Goal: Obtain resource: Download file/media

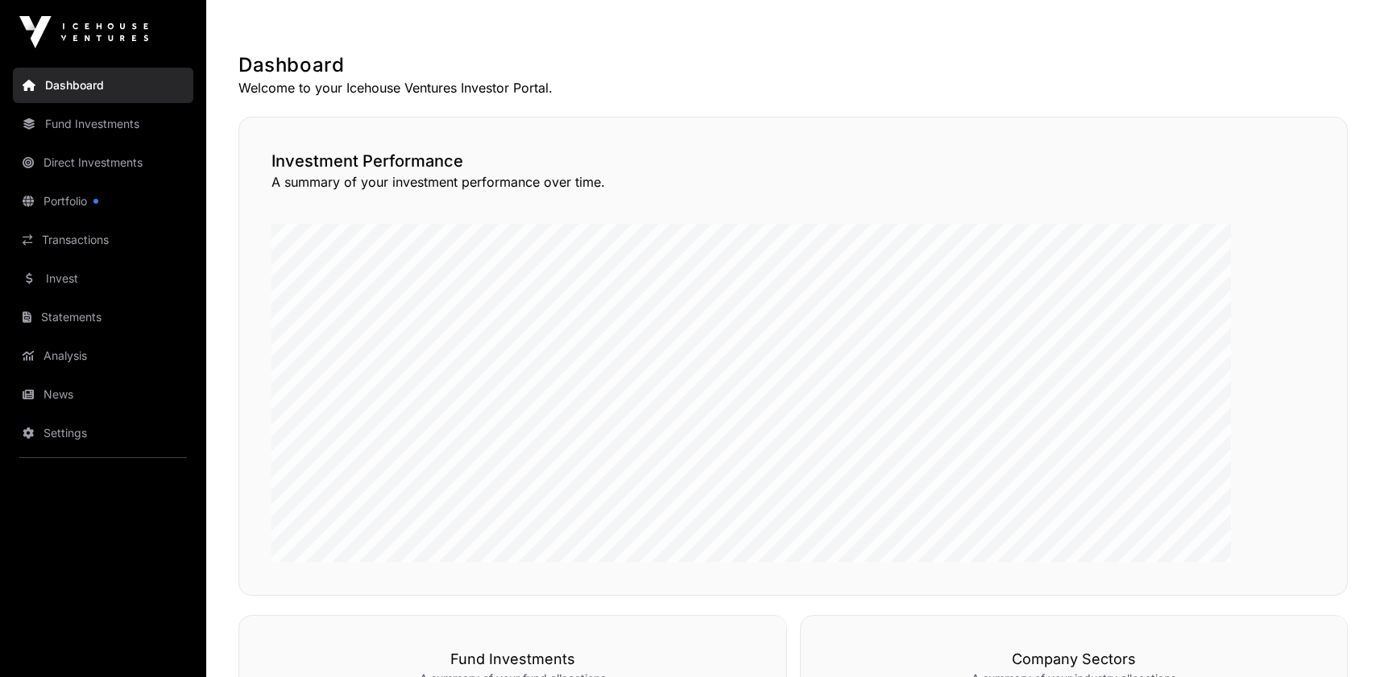
scroll to position [281, 0]
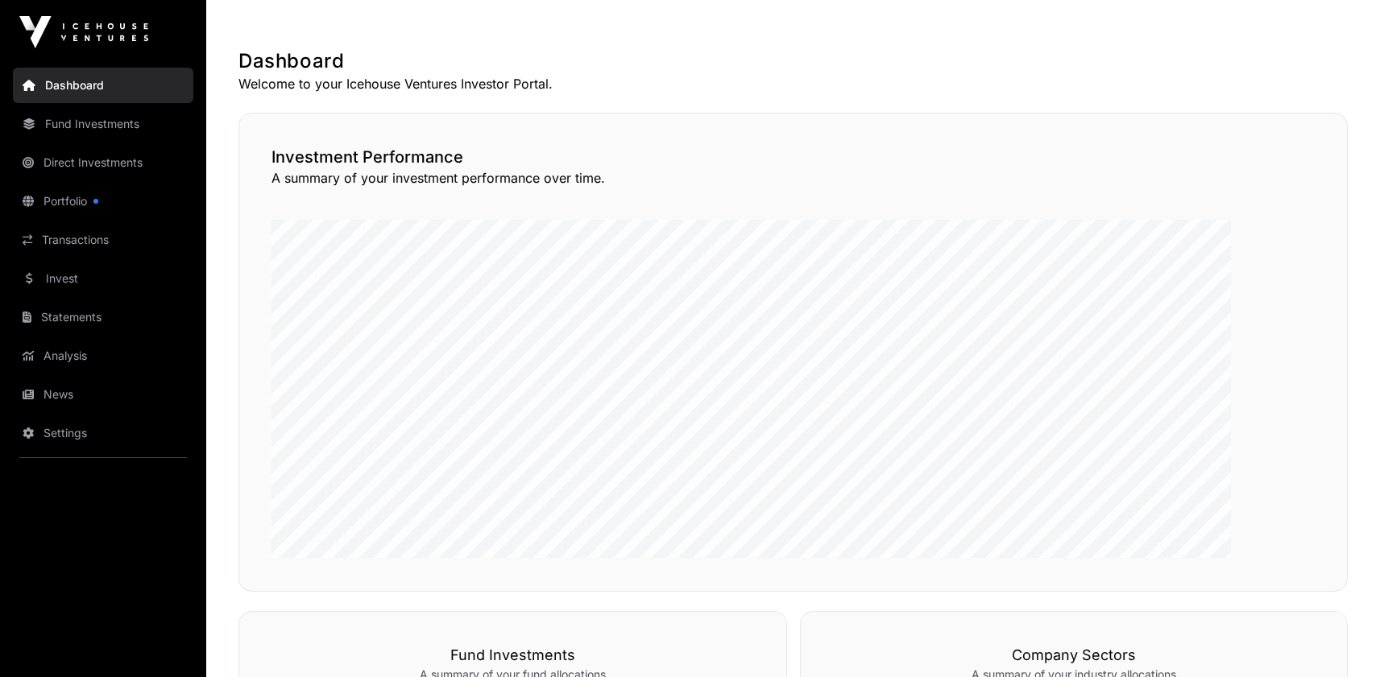
click at [125, 142] on link "Fund Investments" at bounding box center [103, 123] width 180 height 35
click at [122, 142] on link "Fund Investments" at bounding box center [103, 123] width 180 height 35
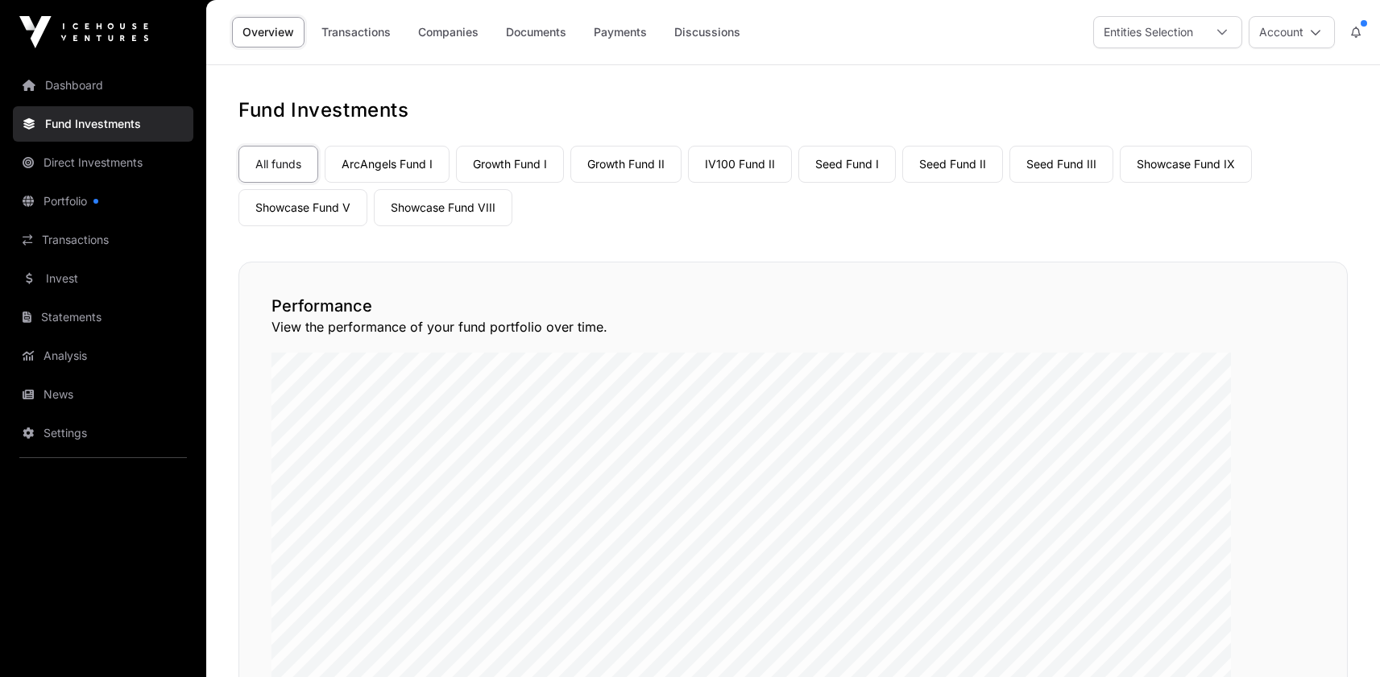
click at [367, 226] on link "Showcase Fund V" at bounding box center [302, 207] width 129 height 37
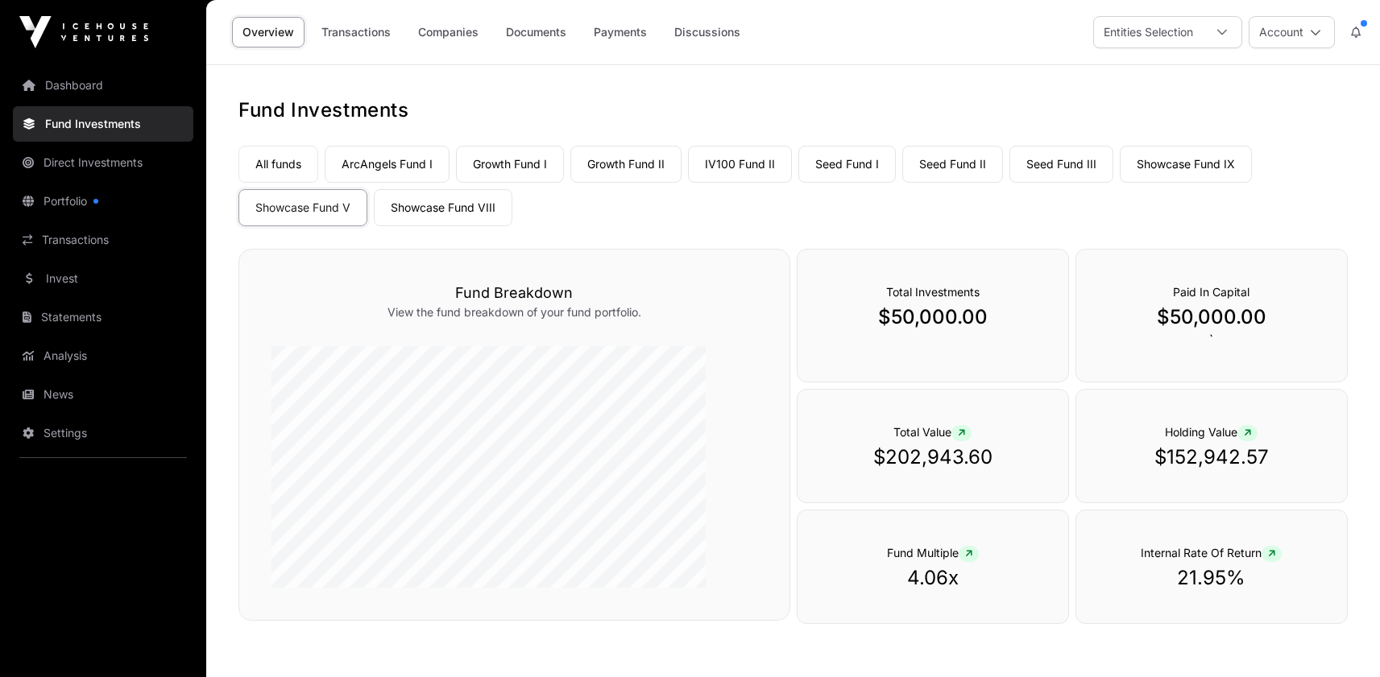
click at [489, 35] on link "Companies" at bounding box center [448, 32] width 81 height 31
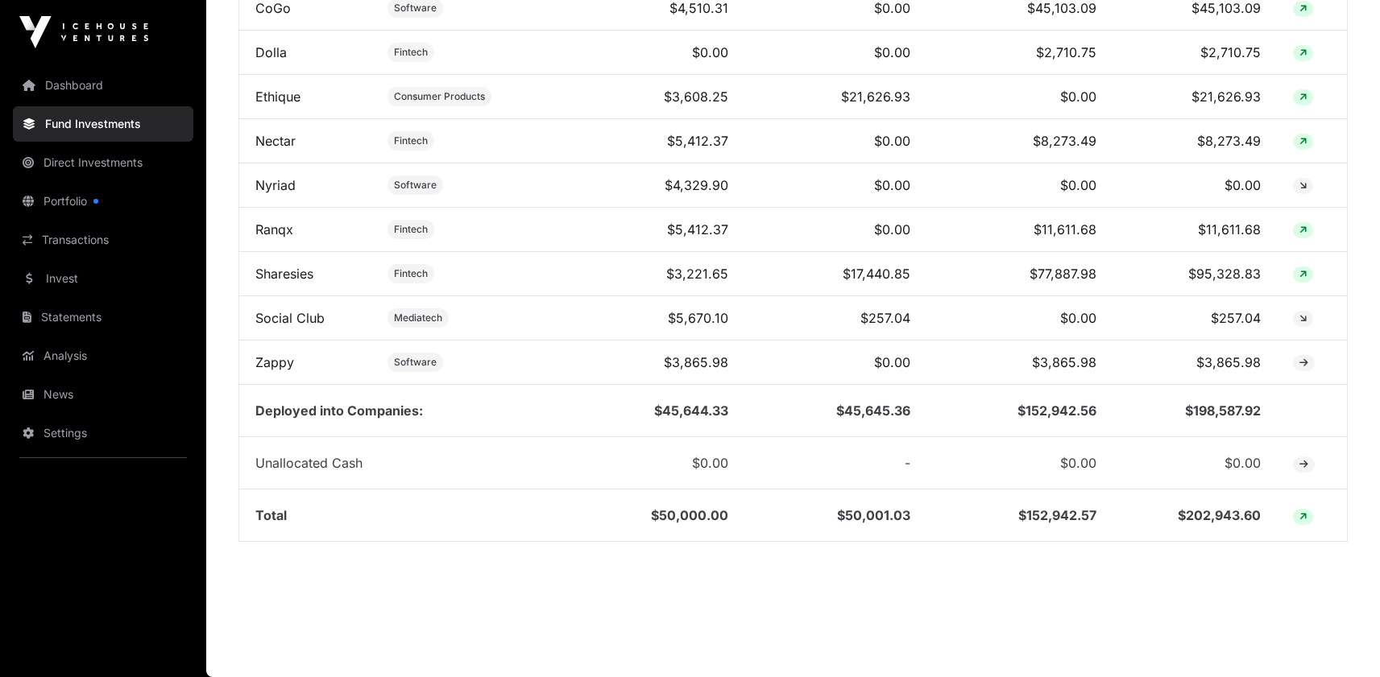
scroll to position [1338, 0]
click at [93, 335] on link "Statements" at bounding box center [103, 317] width 180 height 35
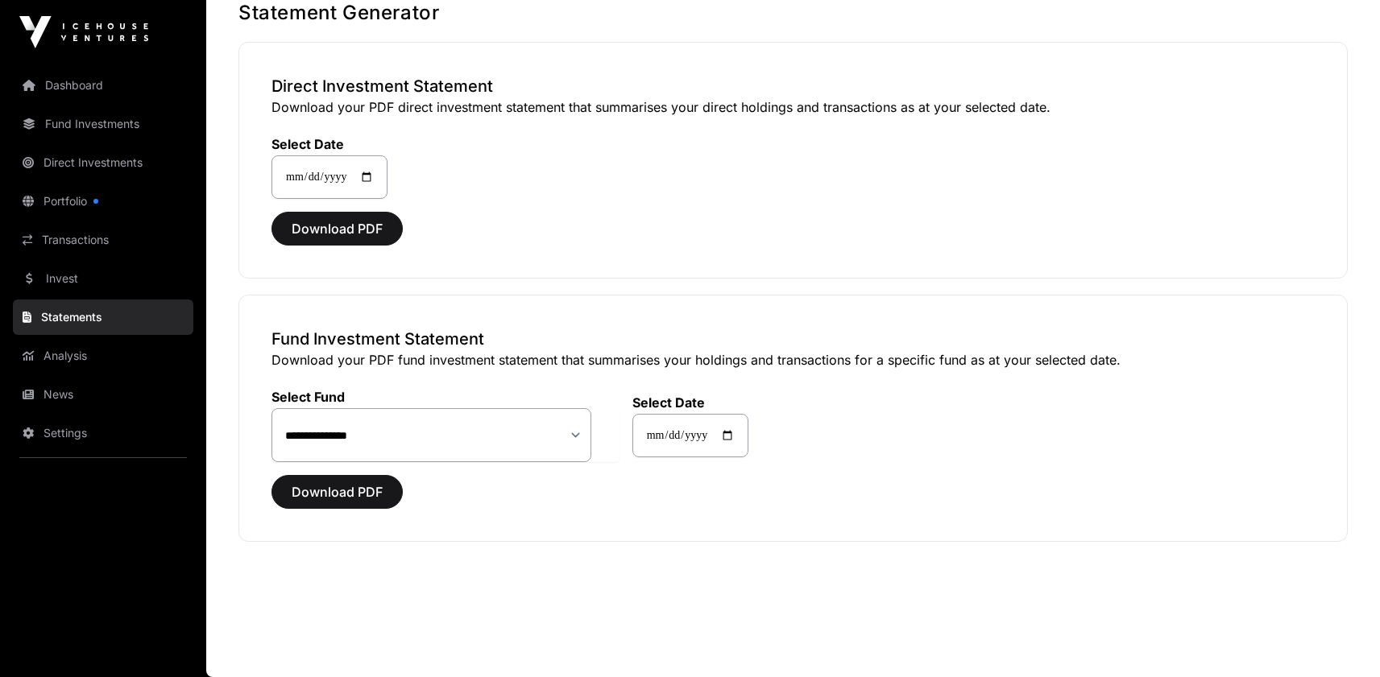
scroll to position [304, 0]
click at [748, 414] on input "**********" at bounding box center [690, 435] width 116 height 43
type input "**********"
click at [383, 482] on span "Download PDF" at bounding box center [337, 491] width 91 height 19
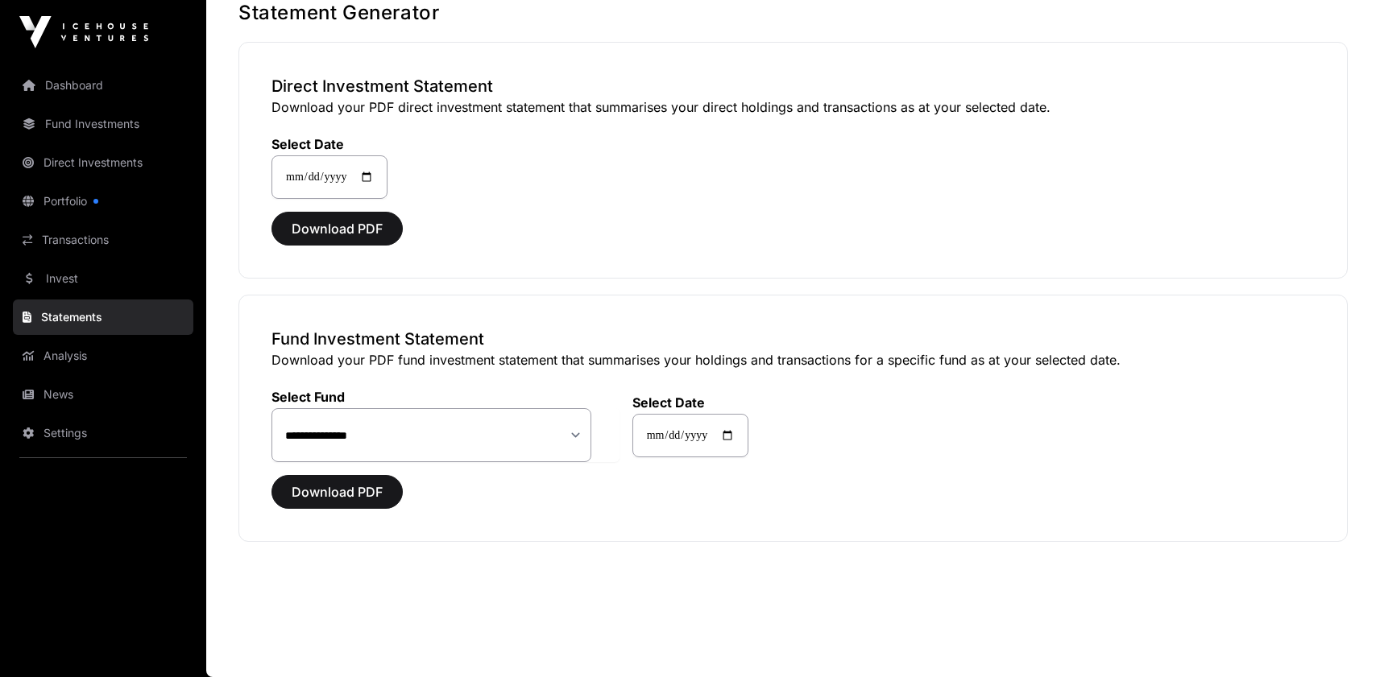
click at [89, 180] on link "Direct Investments" at bounding box center [103, 162] width 180 height 35
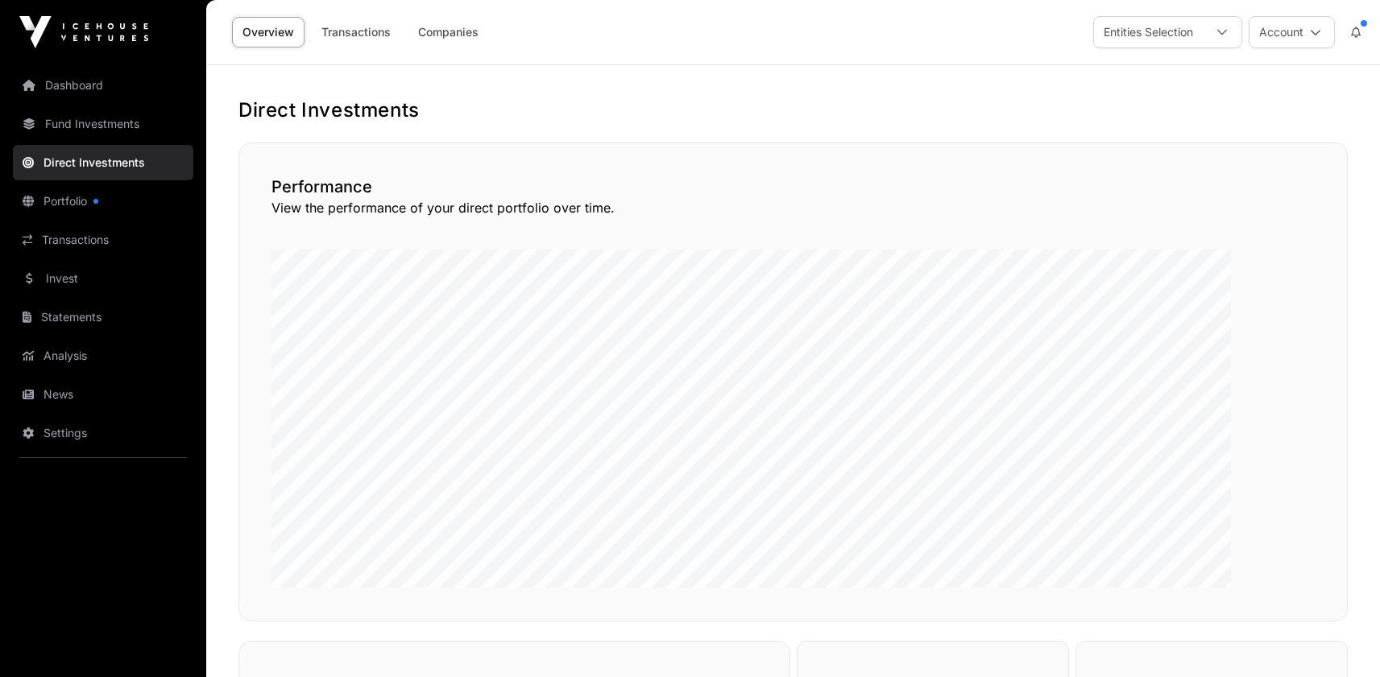
click at [489, 42] on link "Companies" at bounding box center [448, 32] width 81 height 31
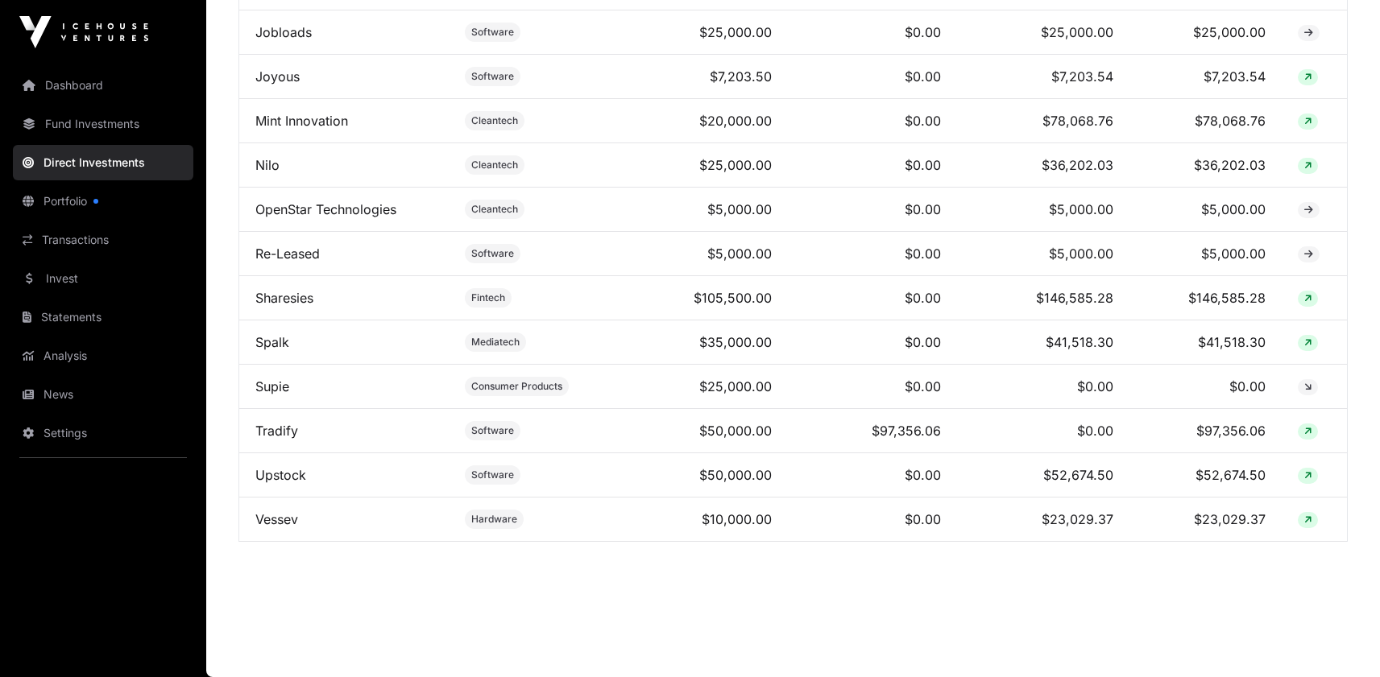
scroll to position [1713, 0]
